Goal: Information Seeking & Learning: Learn about a topic

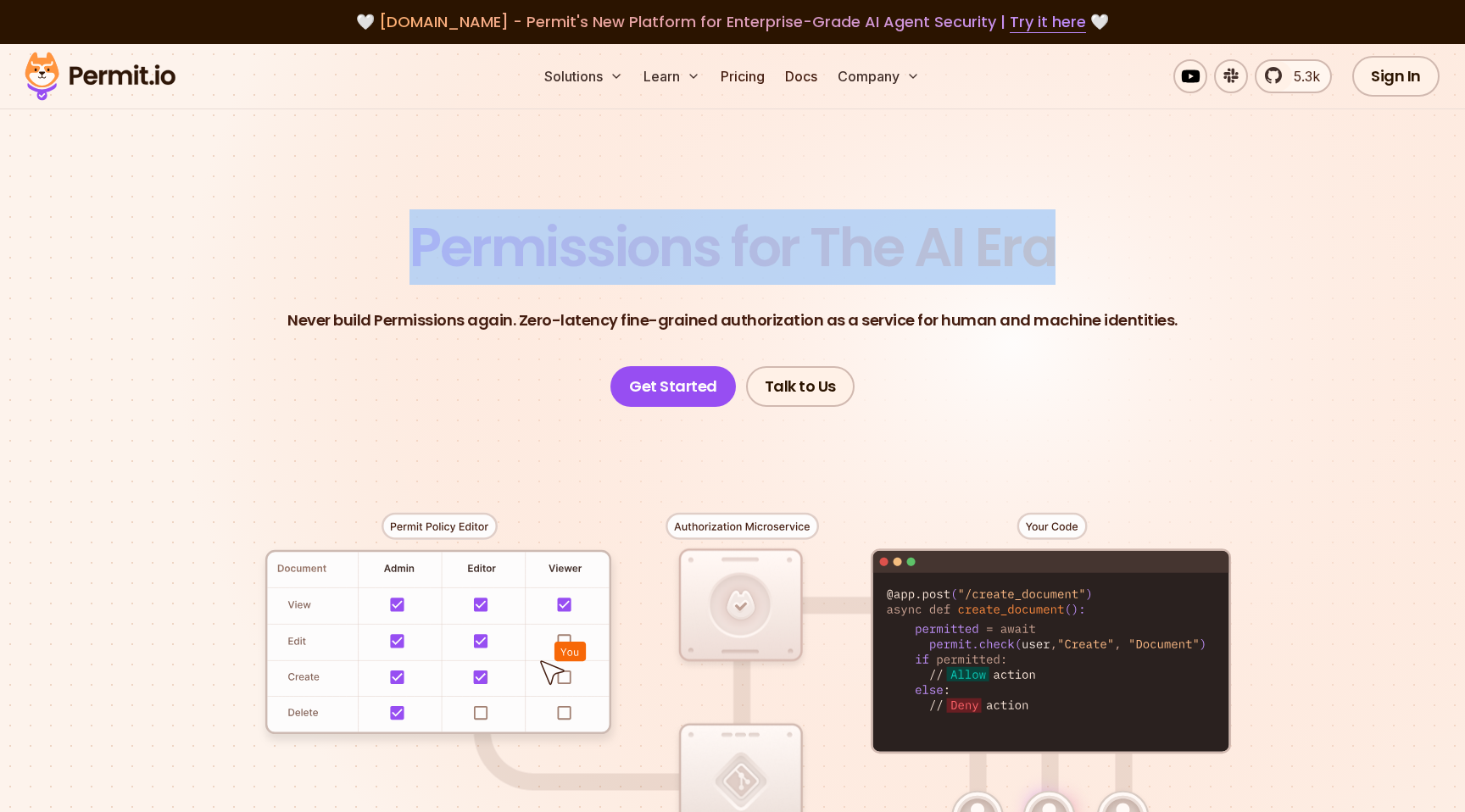
drag, startPoint x: 311, startPoint y: 304, endPoint x: 1145, endPoint y: 307, distance: 834.0
click at [1144, 307] on header "Permissions for The AI Era Never build Permissions again. Zero-latency fine-gra…" at bounding box center [732, 313] width 1186 height 186
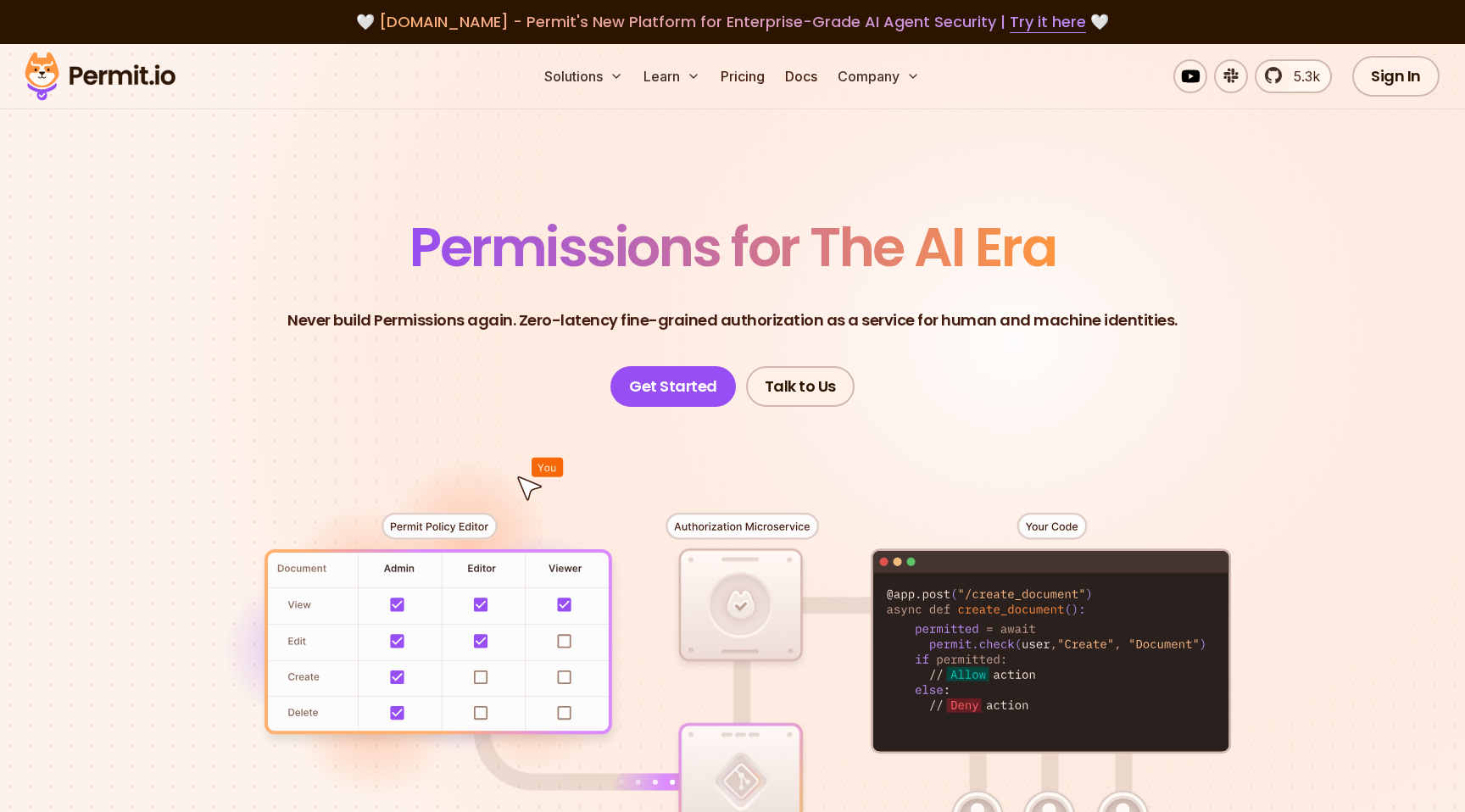
click at [667, 363] on header "Permissions for The AI Era Never build Permissions again. Zero-latency fine-gra…" at bounding box center [732, 313] width 1186 height 186
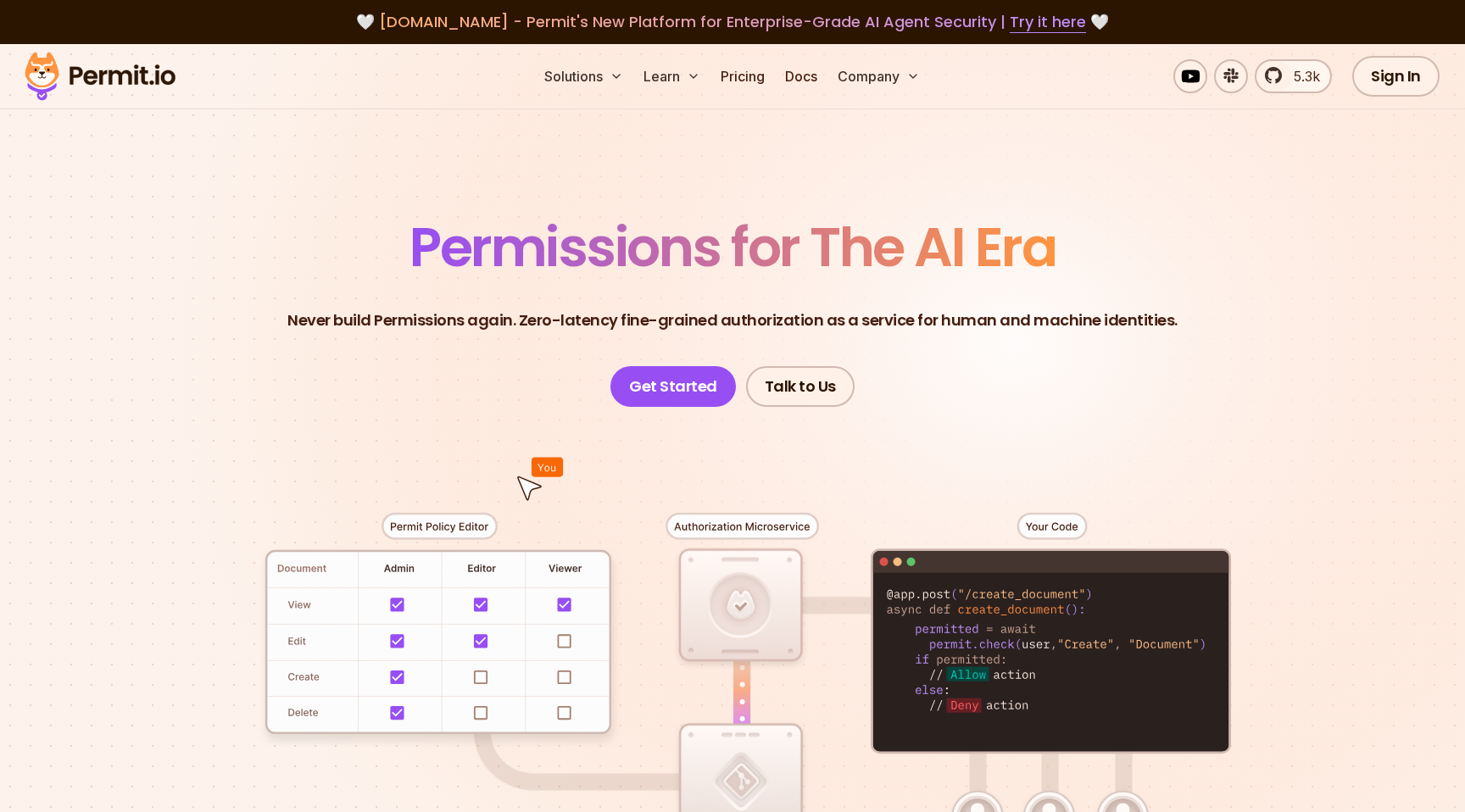
click at [791, 332] on p "Never build Permissions again. Zero-latency fine-grained authorization as a ser…" at bounding box center [732, 321] width 890 height 24
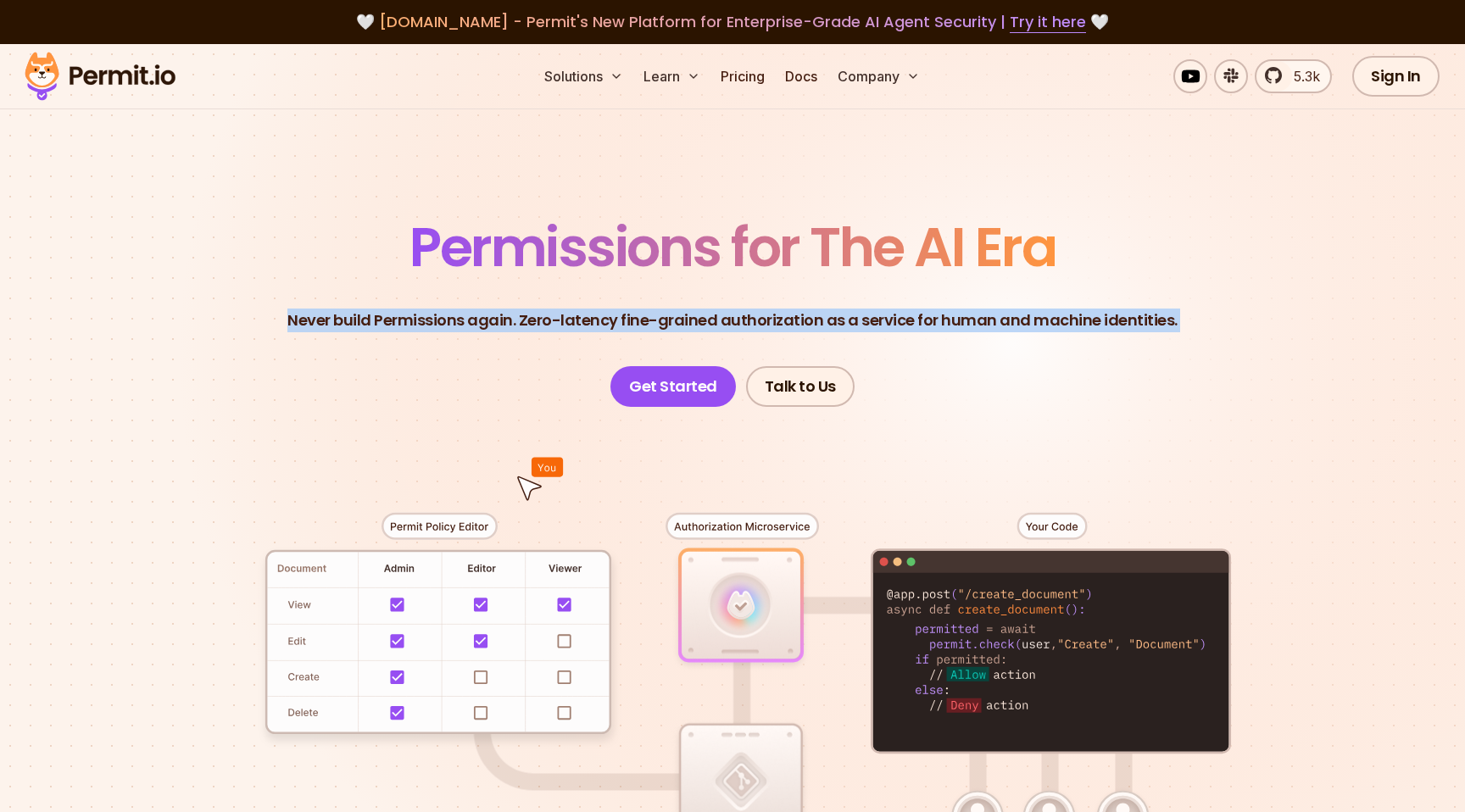
click at [791, 332] on p "Never build Permissions again. Zero-latency fine-grained authorization as a ser…" at bounding box center [732, 321] width 890 height 24
click at [778, 332] on p "Never build Permissions again. Zero-latency fine-grained authorization as a ser…" at bounding box center [732, 321] width 890 height 24
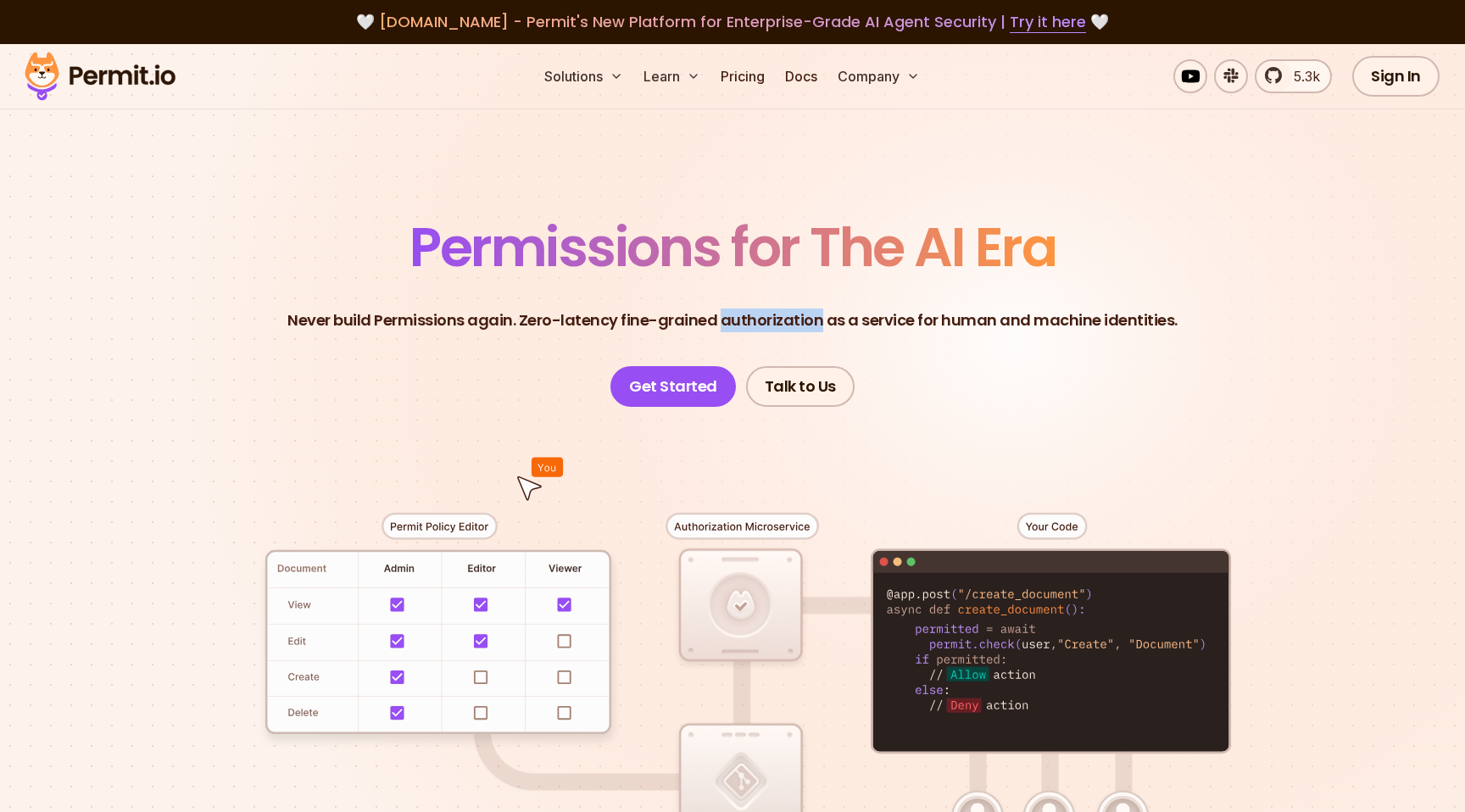
click at [778, 332] on p "Never build Permissions again. Zero-latency fine-grained authorization as a ser…" at bounding box center [732, 321] width 890 height 24
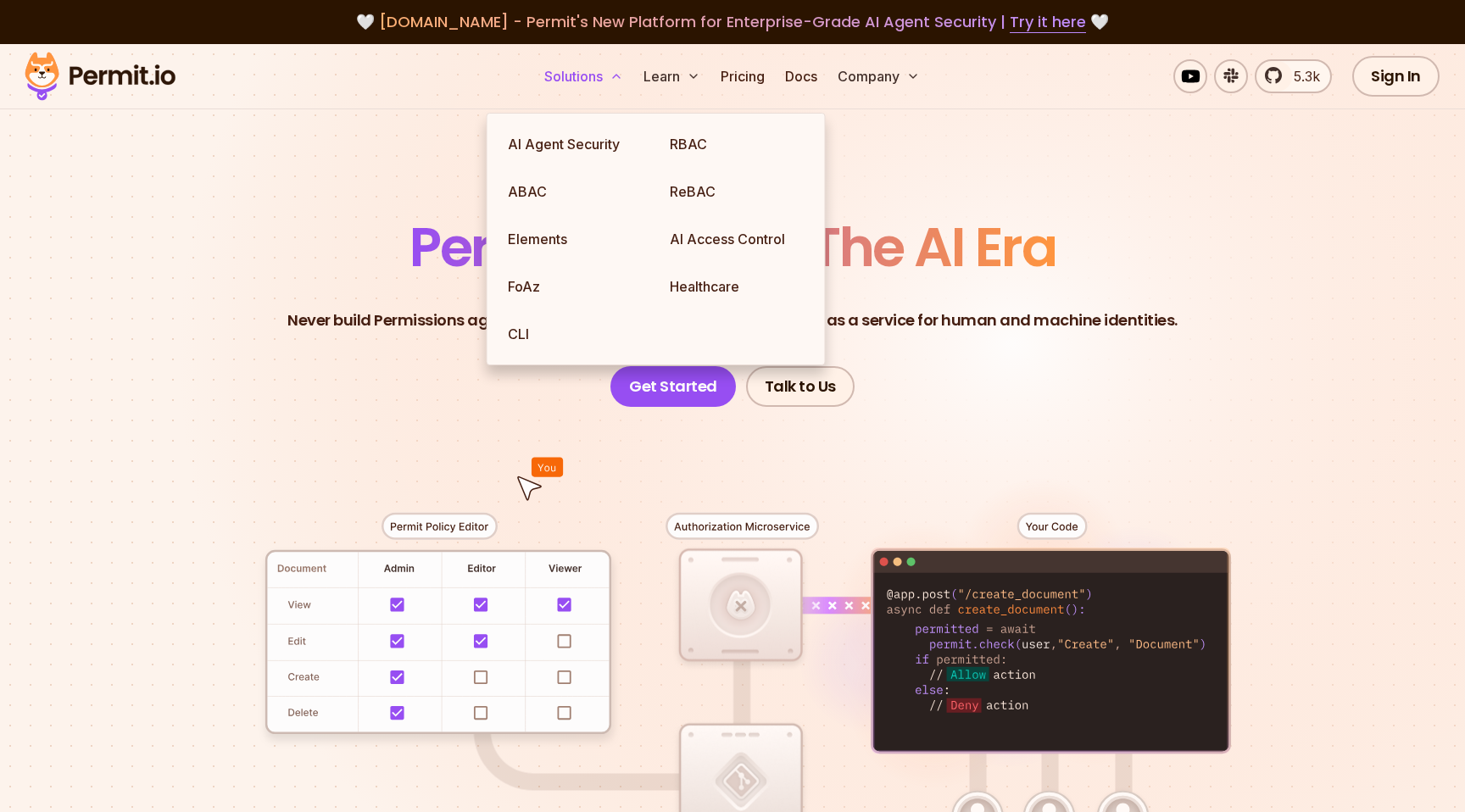
click at [572, 89] on button "Solutions" at bounding box center [583, 76] width 93 height 34
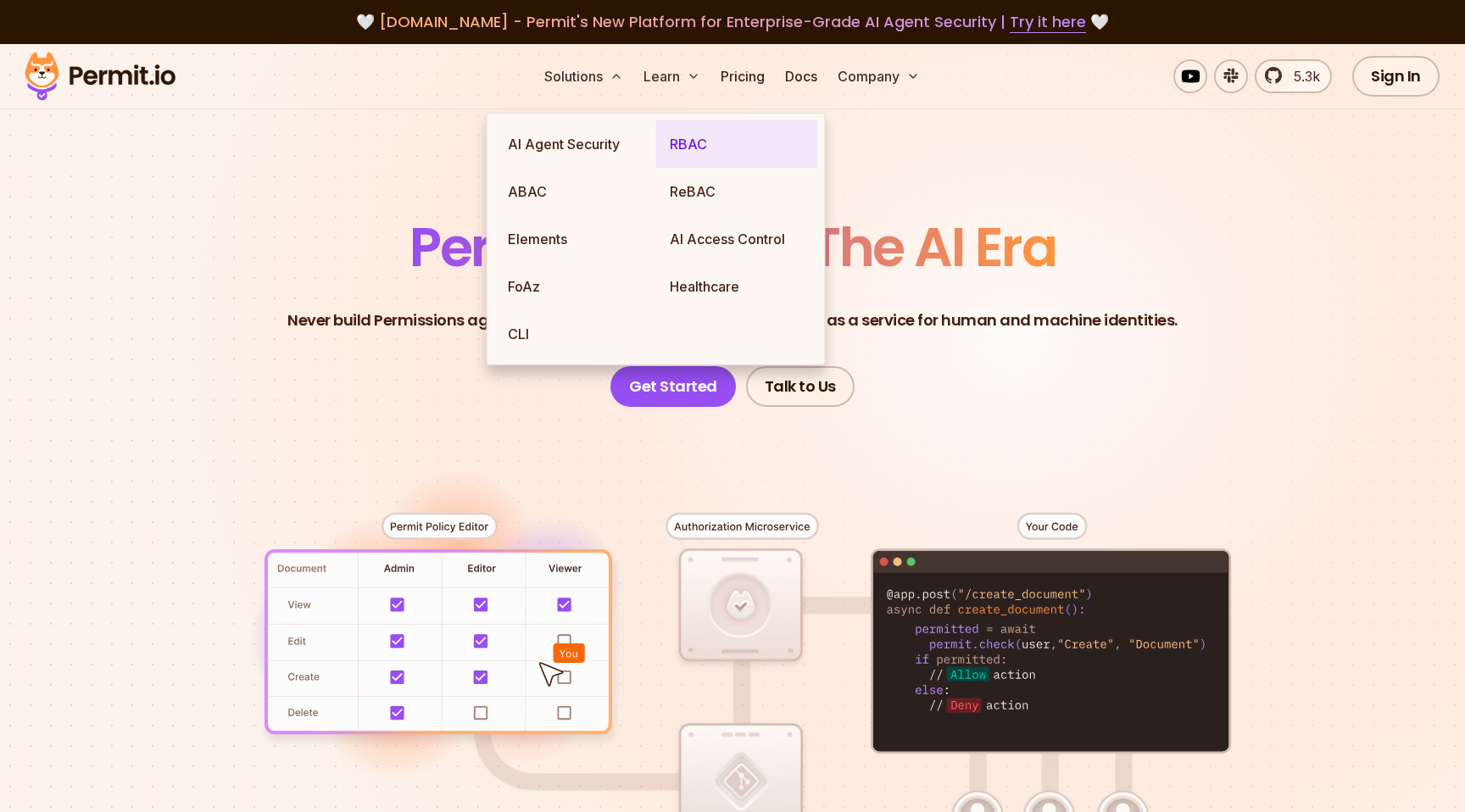
click at [682, 152] on link "RBAC" at bounding box center [737, 144] width 162 height 48
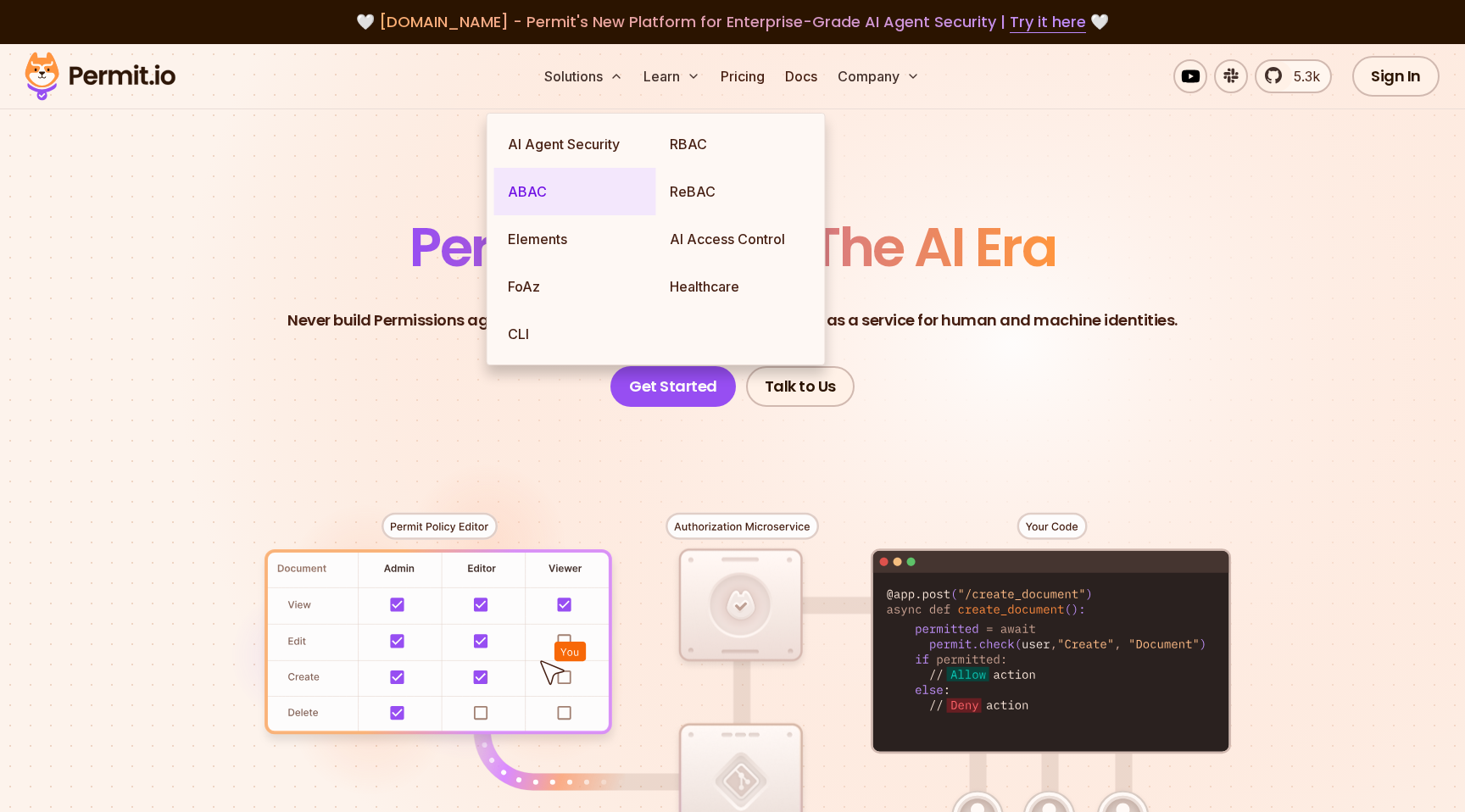
click at [573, 215] on link "ABAC" at bounding box center [575, 192] width 162 height 48
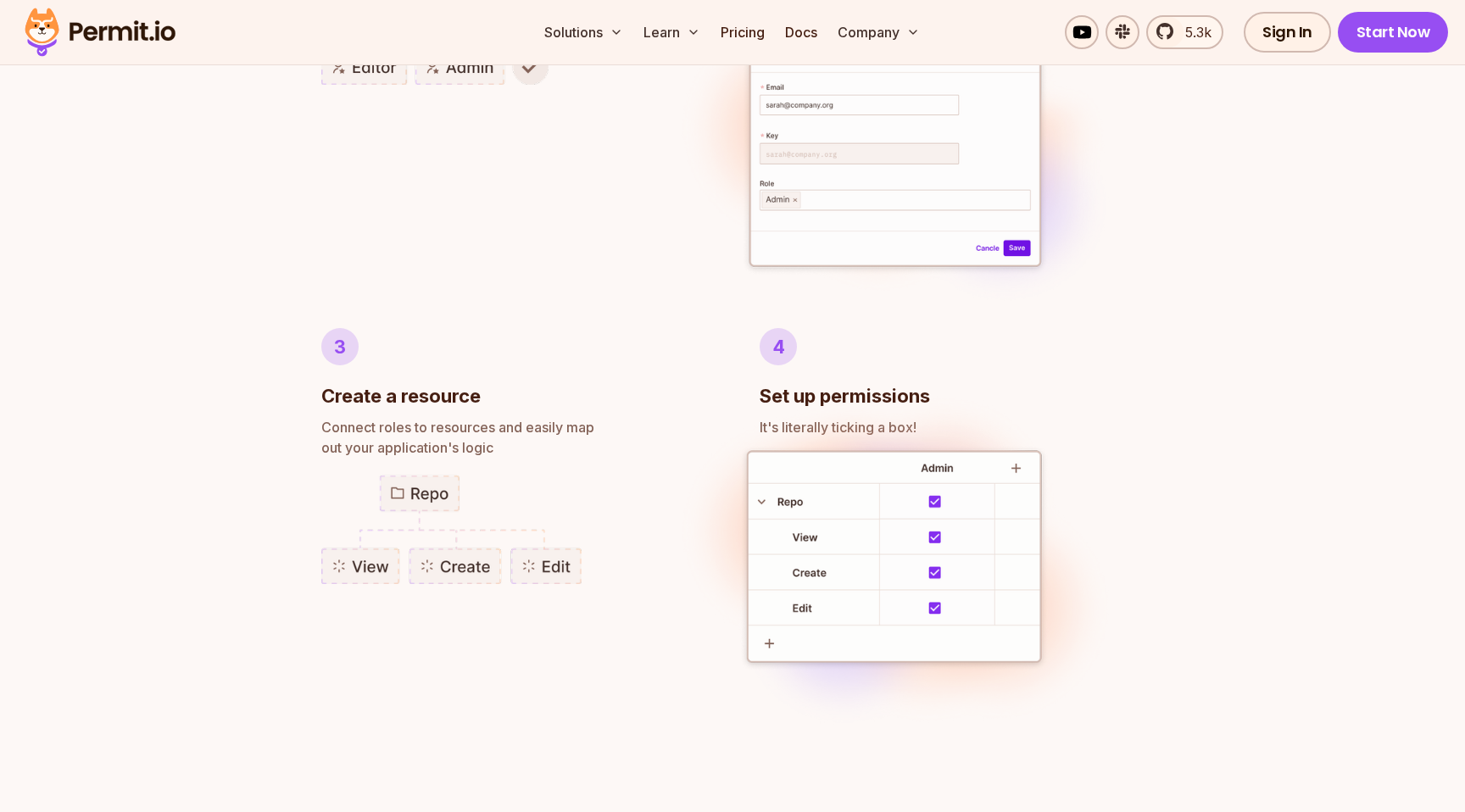
scroll to position [1191, 0]
drag, startPoint x: 534, startPoint y: 323, endPoint x: 603, endPoint y: 315, distance: 69.5
click at [603, 11] on span "Unlimited dynamic roles with a click in the" at bounding box center [512, 1] width 384 height 20
click at [555, 274] on li "1 Create a role Unlimited dynamic roles with a click in the UI, or a simple API…" at bounding box center [512, 88] width 384 height 372
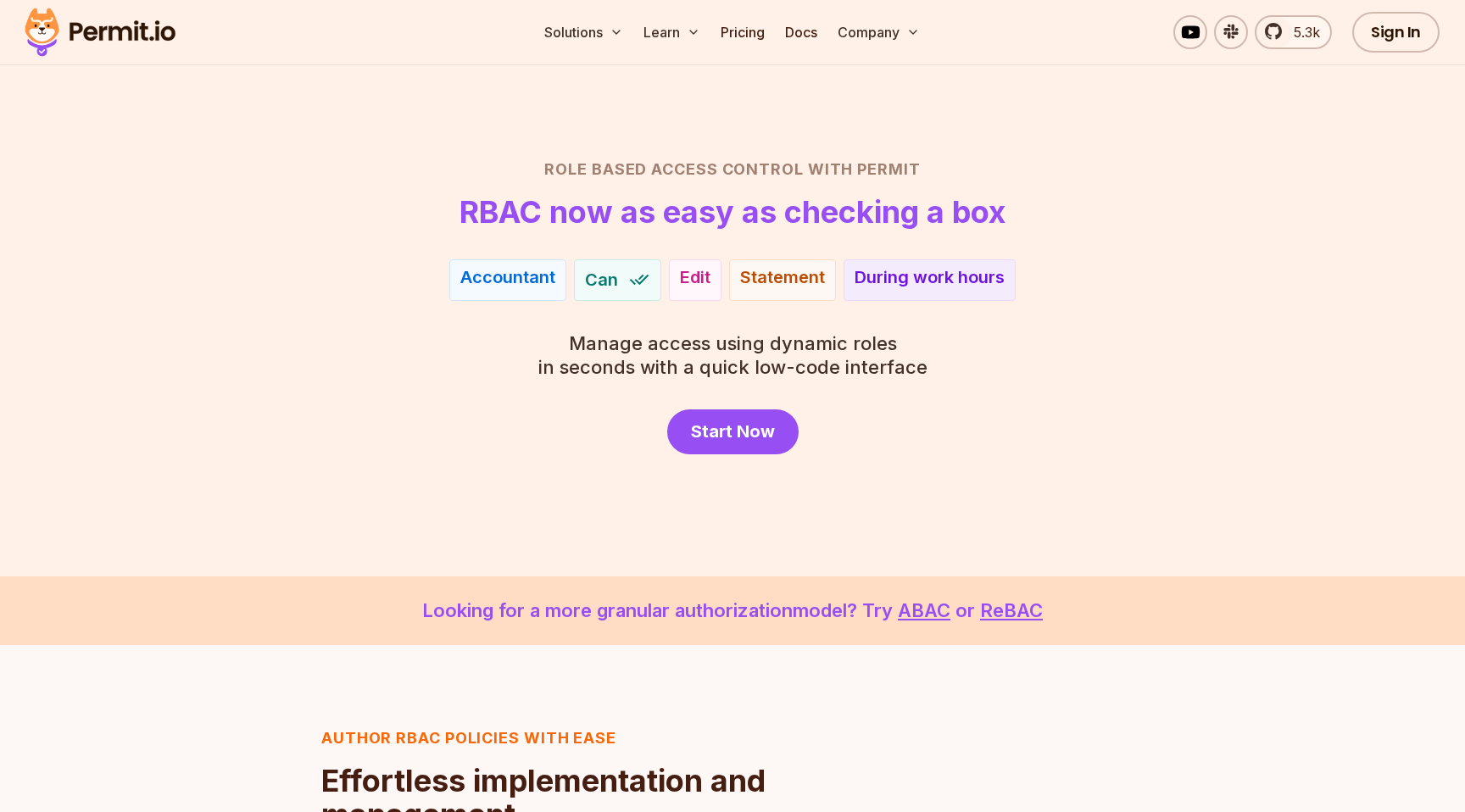
scroll to position [0, 0]
